Goal: Find specific page/section: Find specific page/section

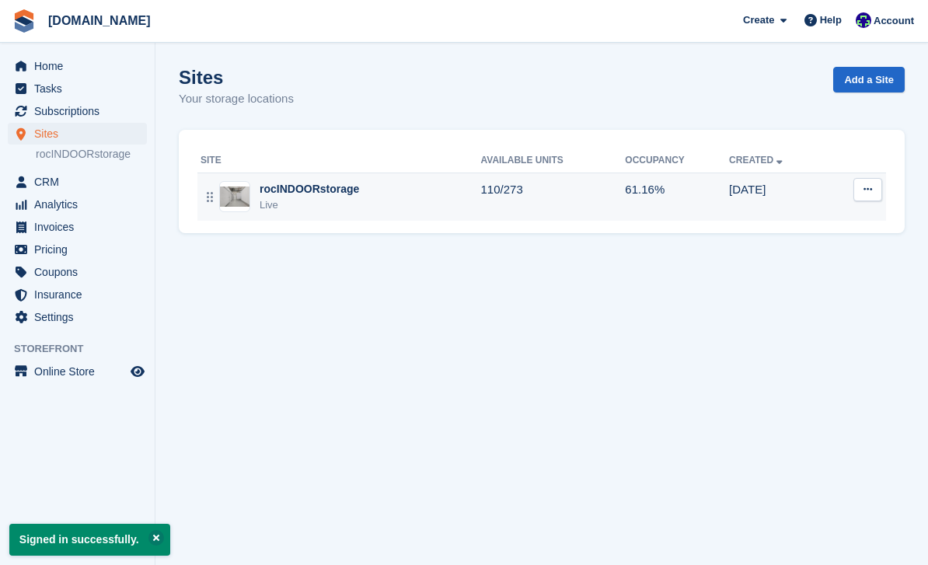
click at [496, 216] on td "110/273" at bounding box center [553, 197] width 145 height 48
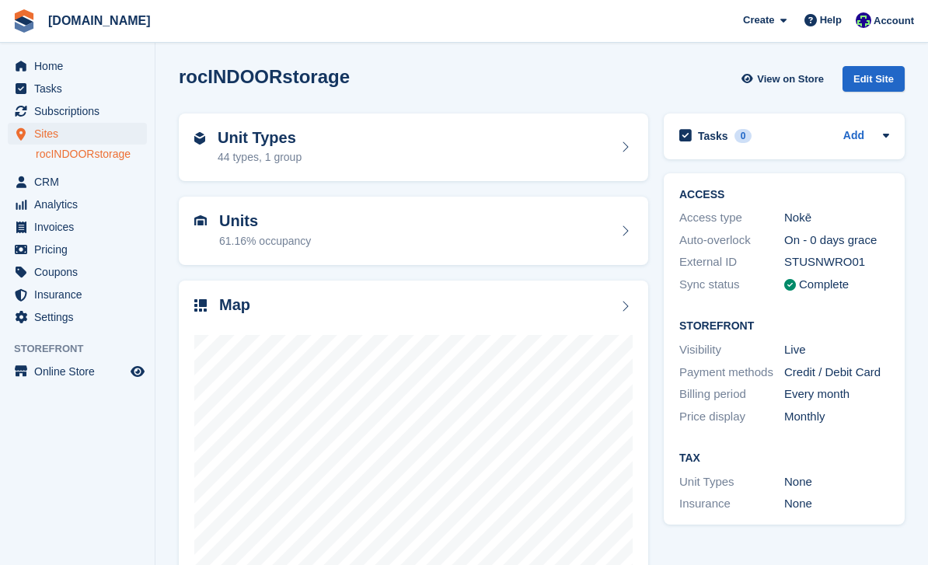
scroll to position [47, 0]
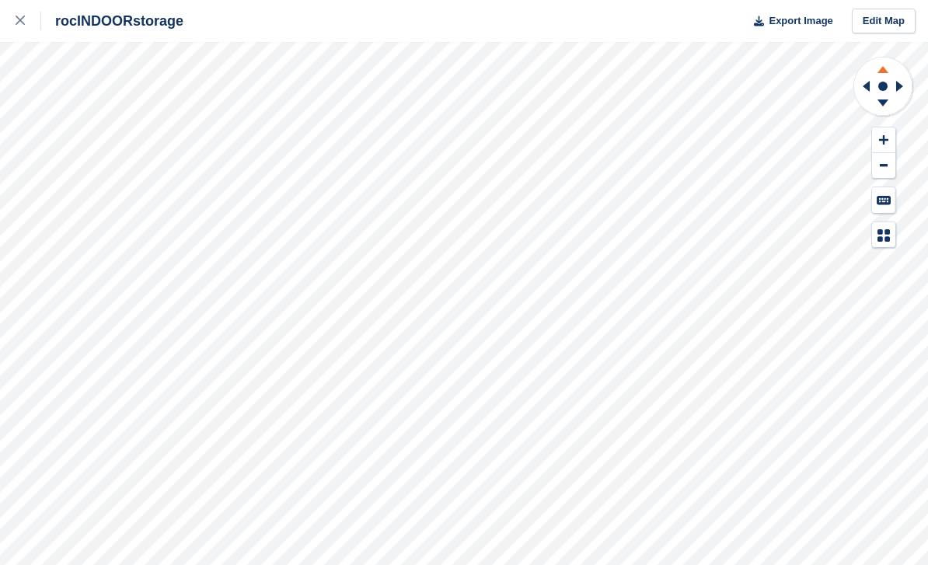
click at [882, 69] on icon at bounding box center [883, 69] width 11 height 7
click at [889, 92] on rect at bounding box center [883, 86] width 19 height 19
click at [887, 63] on icon at bounding box center [883, 67] width 40 height 19
click at [887, 65] on icon at bounding box center [883, 67] width 40 height 19
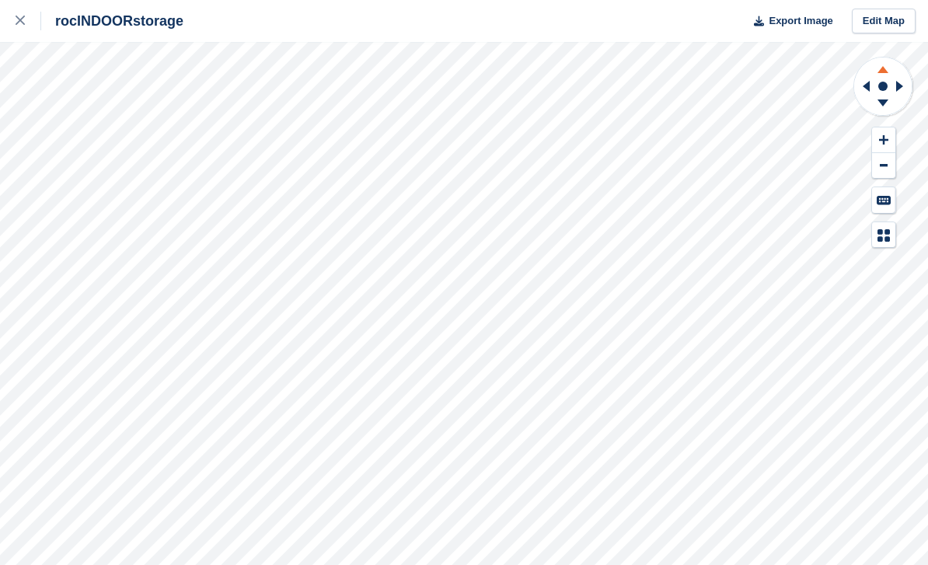
click at [887, 66] on icon at bounding box center [883, 67] width 40 height 19
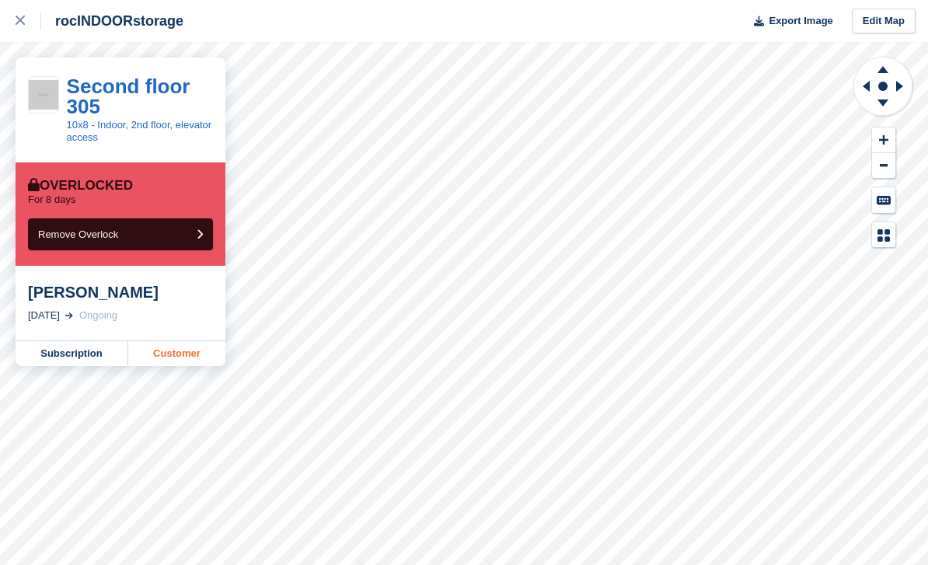
click at [166, 359] on link "Customer" at bounding box center [176, 353] width 97 height 25
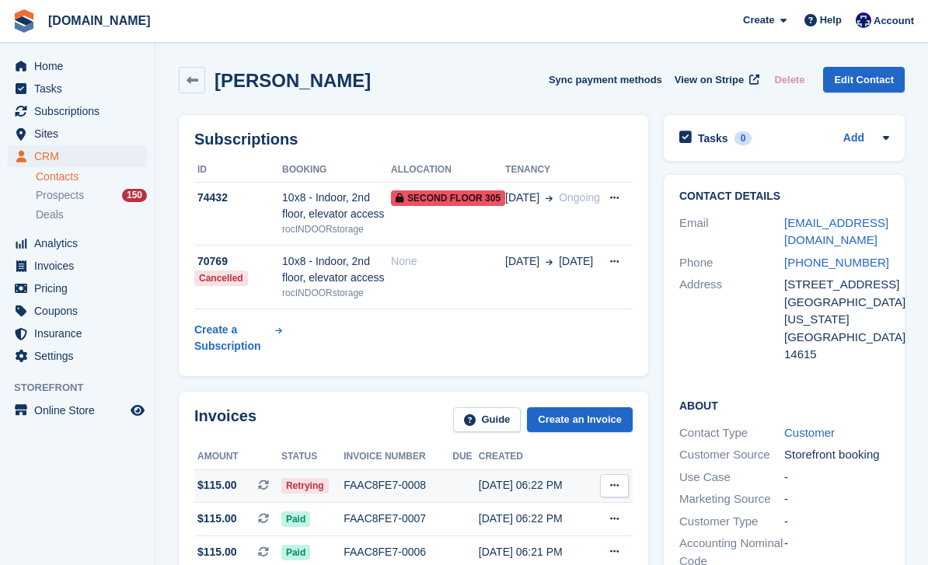
click at [380, 487] on div "FAAC8FE7-0008" at bounding box center [398, 485] width 109 height 16
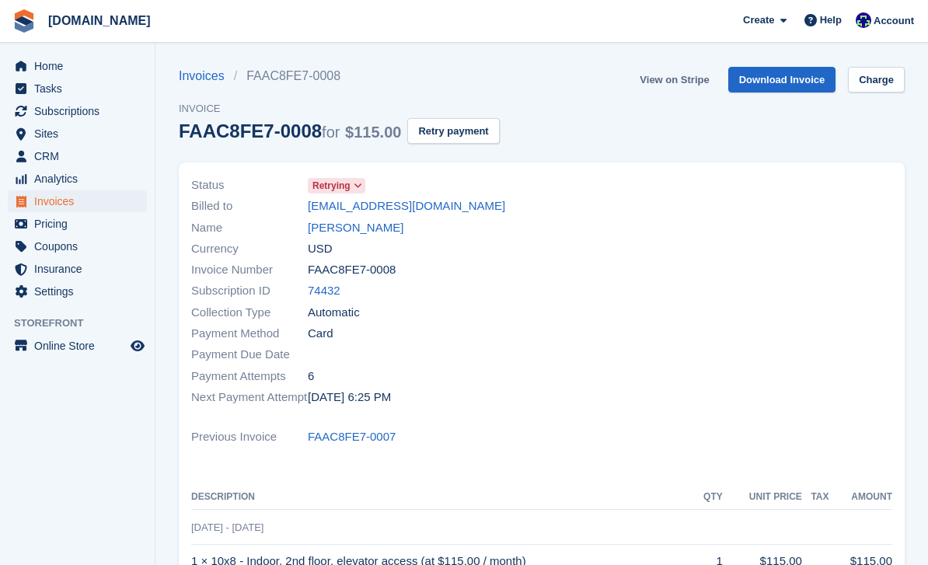
click at [676, 86] on link "View on Stripe" at bounding box center [675, 80] width 82 height 26
